Goal: Use online tool/utility: Utilize a website feature to perform a specific function

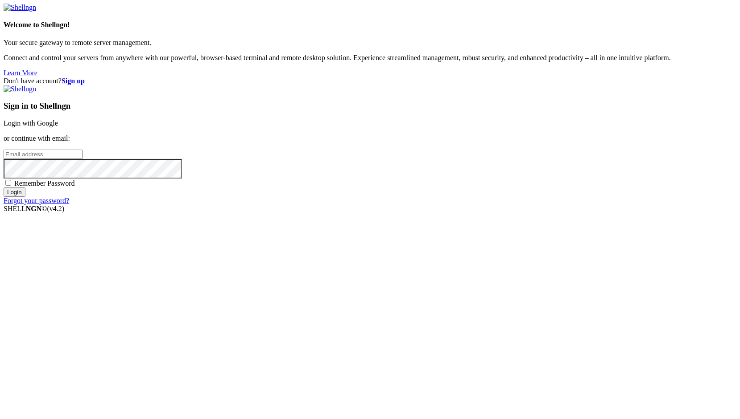
type input "root"
click at [58, 127] on link "Login with Google" at bounding box center [31, 123] width 54 height 8
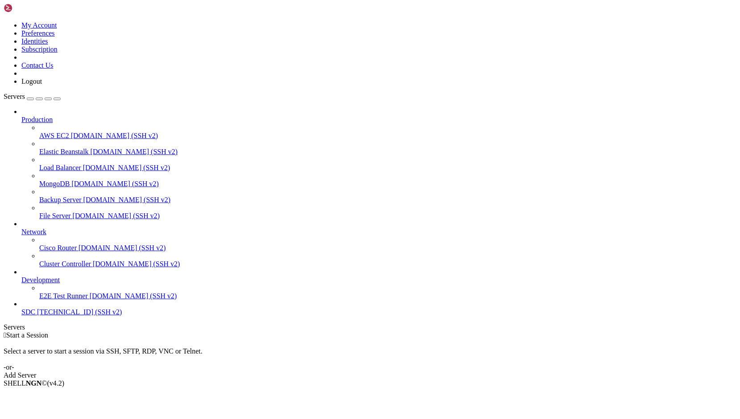
click at [36, 316] on link "SDC [TECHNICAL_ID] (SSH v2)" at bounding box center [378, 312] width 715 height 8
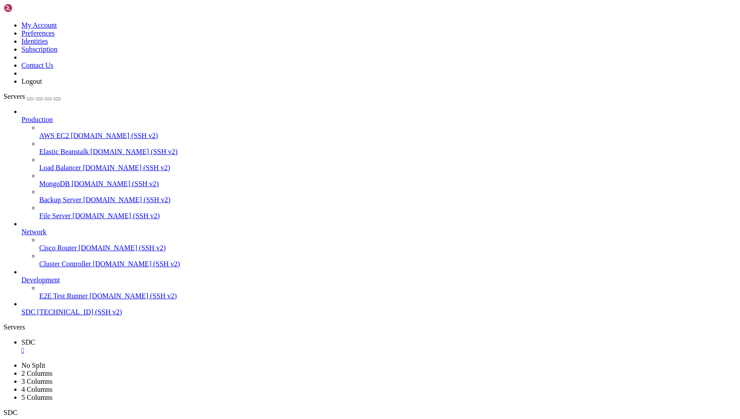
drag, startPoint x: 220, startPoint y: 851, endPoint x: 8, endPoint y: 701, distance: 260.0
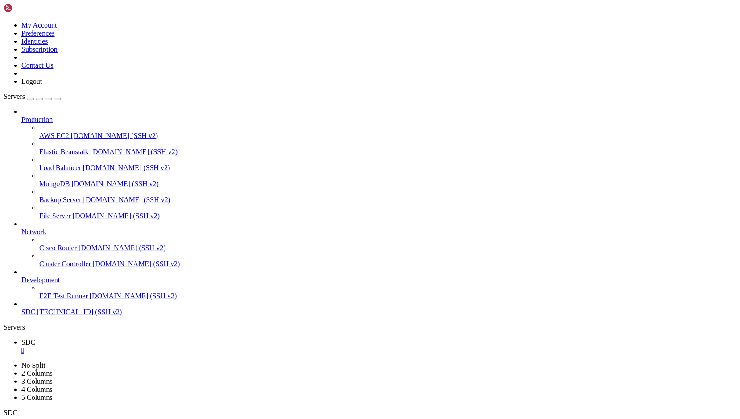
copy div "> @php artisan package:discover --ansi In l5-swagger.php line 166: Class "L5Swa…"
drag, startPoint x: 215, startPoint y: 708, endPoint x: 196, endPoint y: 666, distance: 46.7
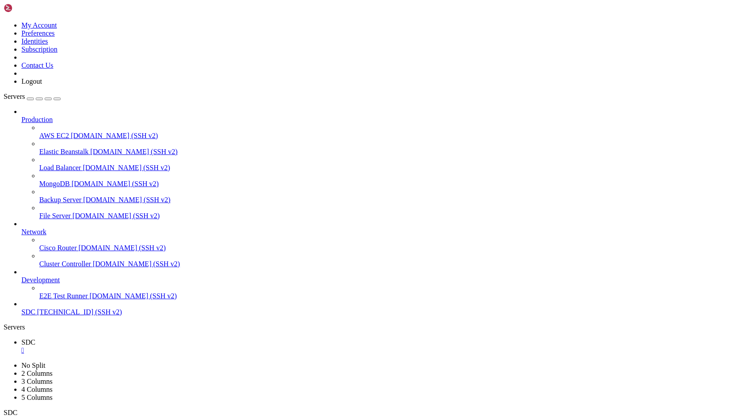
drag, startPoint x: 242, startPoint y: 727, endPoint x: 242, endPoint y: 737, distance: 10.7
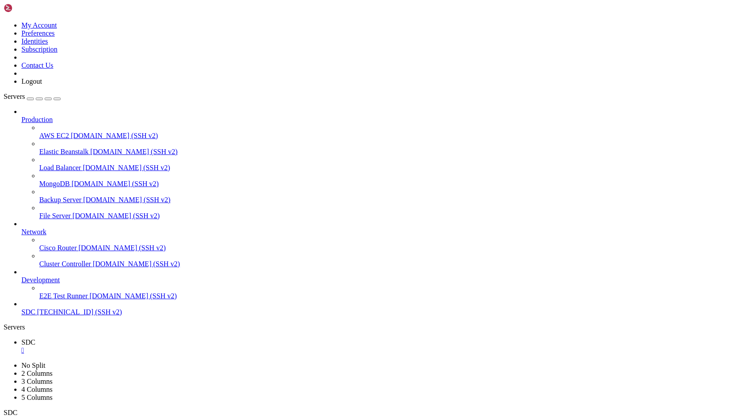
copy span "app_types"
